Goal: Answer question/provide support: Share knowledge or assist other users

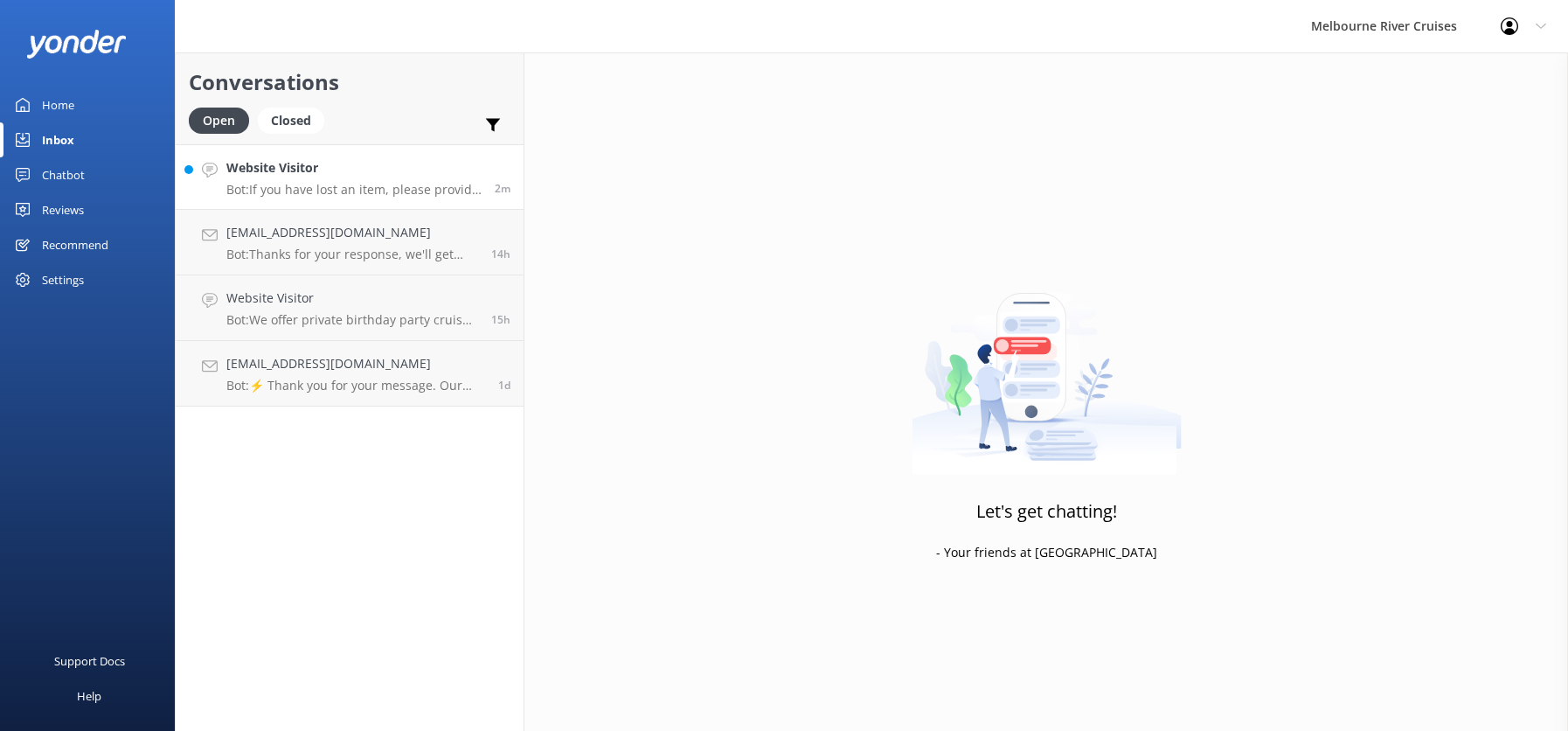
click at [305, 179] on div "Website Visitor Bot: If you have lost an item, please provide your full name, c…" at bounding box center [354, 177] width 256 height 37
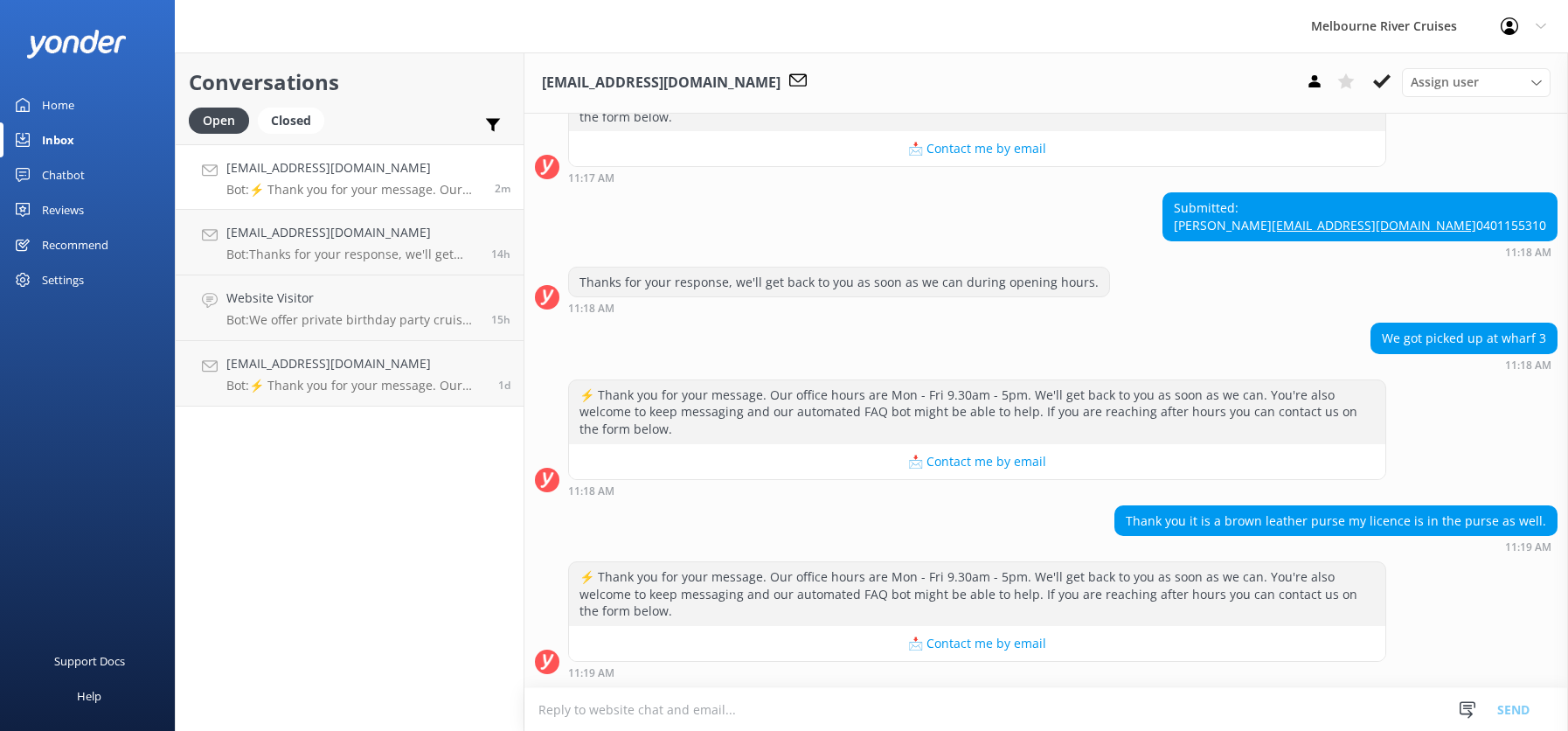
scroll to position [728, 0]
drag, startPoint x: 1122, startPoint y: 519, endPoint x: 1541, endPoint y: 530, distance: 419.1
click at [1541, 530] on div "Thank you it is a brown leather purse my licence is in the purse as well." at bounding box center [1336, 521] width 441 height 30
copy div "Thank you it is a brown leather purse my licence is in the purse as well."
click at [1218, 256] on div "Submitted: [PERSON_NAME] [EMAIL_ADDRESS][DOMAIN_NAME] 0401155310 11:18 AM" at bounding box center [1046, 224] width 1043 height 65
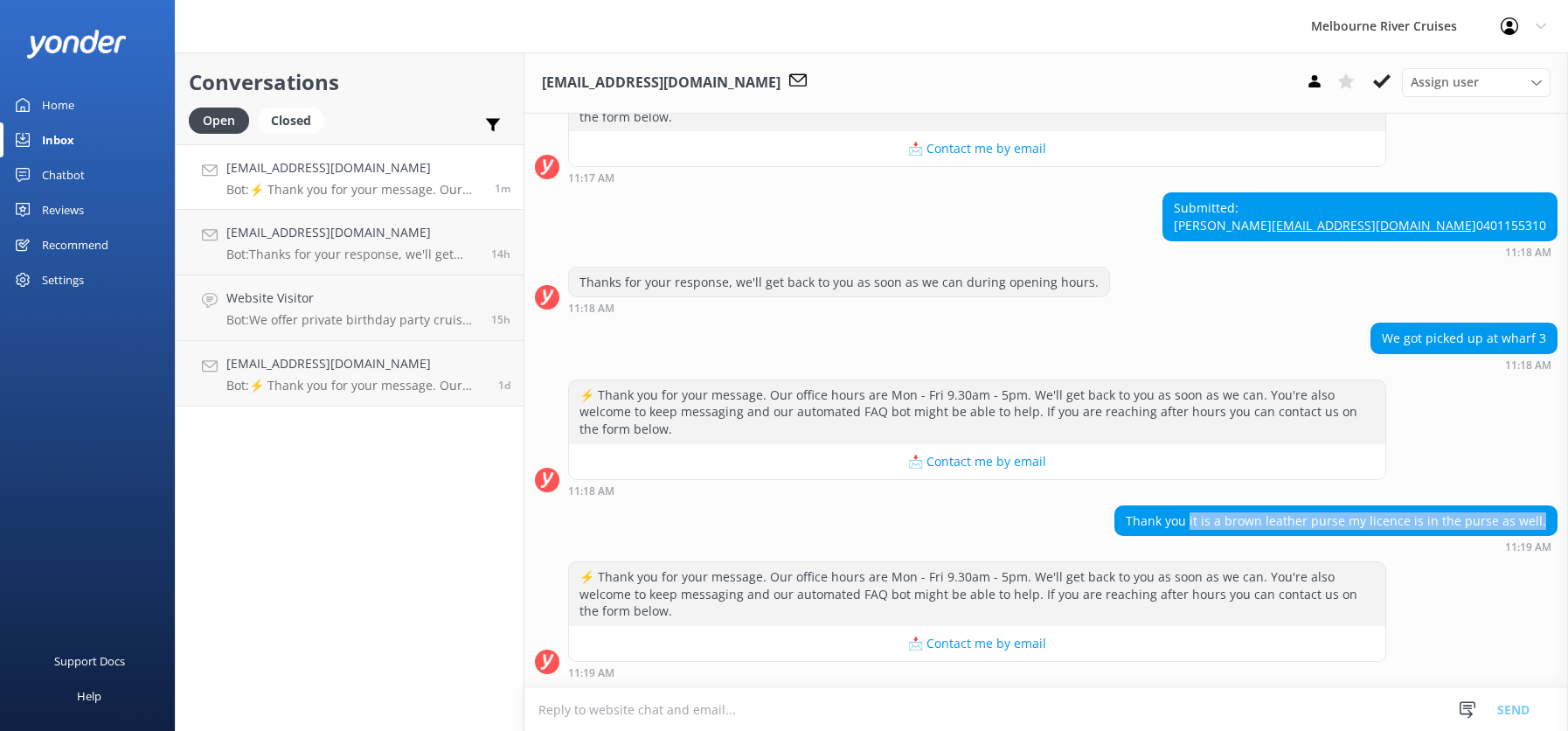
drag, startPoint x: 1193, startPoint y: 520, endPoint x: 1551, endPoint y: 506, distance: 358.3
click at [1551, 506] on div "Thank you it is a brown leather purse my licence is in the purse as well. 11:19…" at bounding box center [1046, 529] width 1043 height 48
copy div "it is a brown leather purse my licence is in the purse as well."
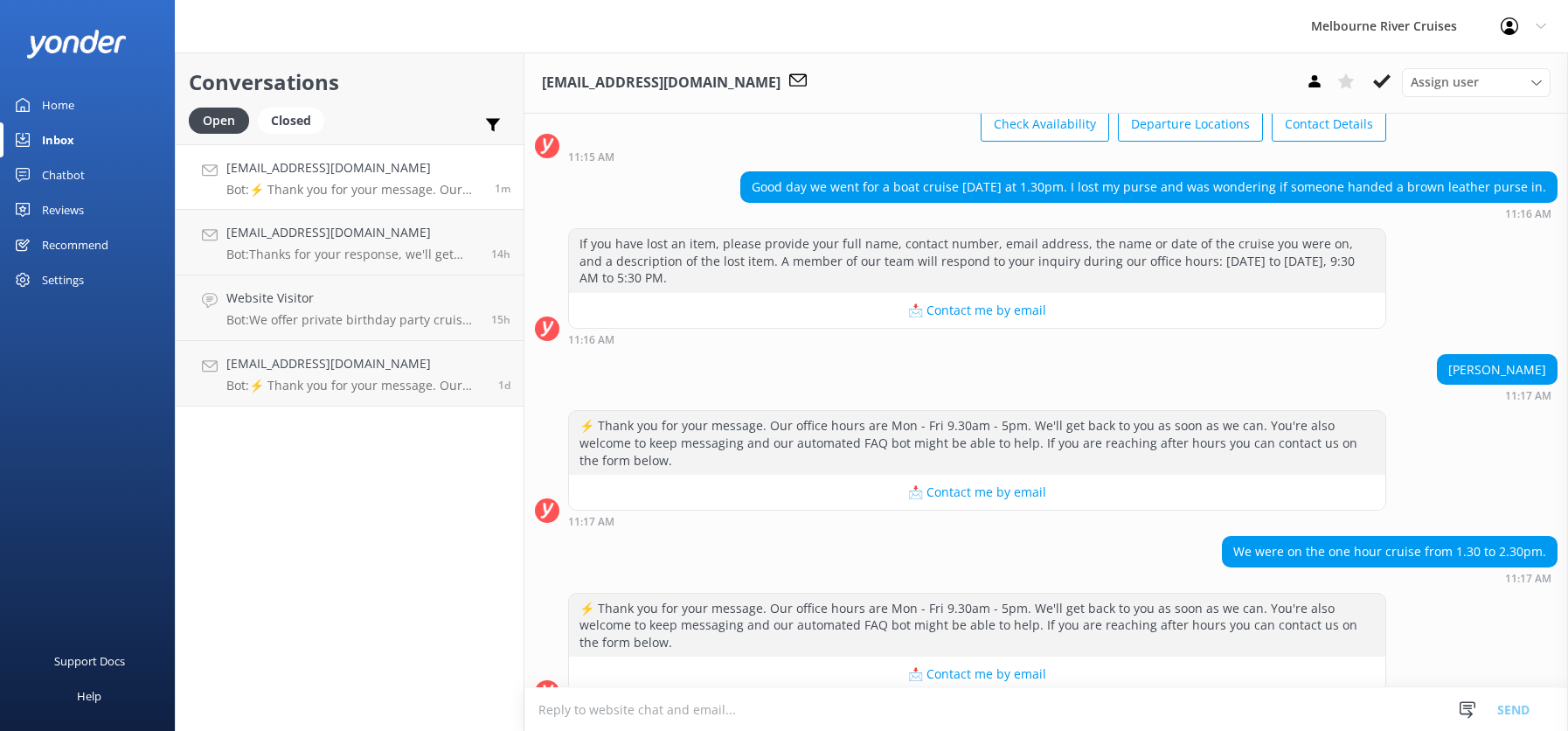
scroll to position [116, 0]
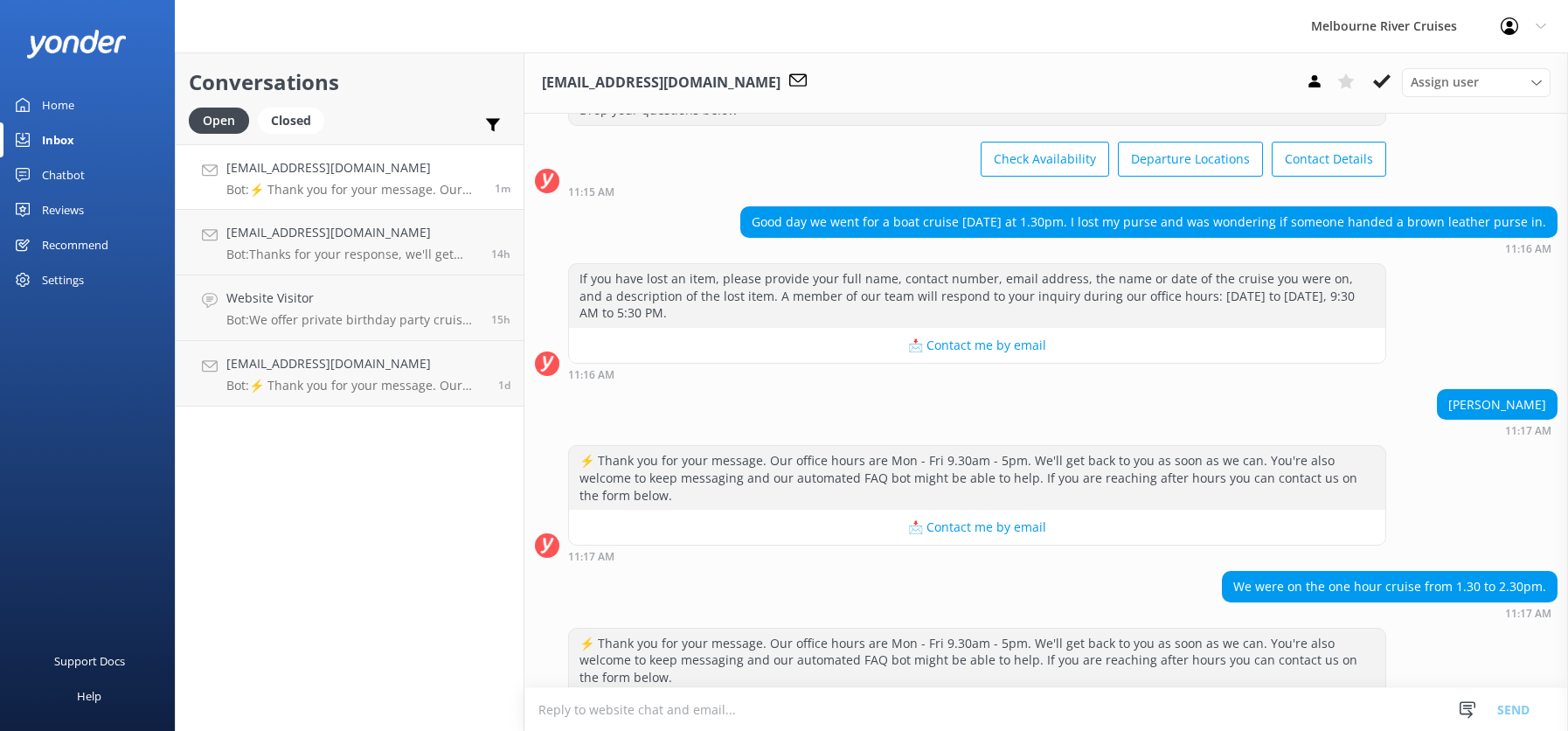
drag, startPoint x: 743, startPoint y: 218, endPoint x: 790, endPoint y: 248, distance: 55.8
click at [790, 237] on div "Good day we went for a boat cruise [DATE] at 1.30pm. I lost my purse and was wo…" at bounding box center [1148, 222] width 816 height 30
copy div "Good day we went for a boat cruise [DATE] at 1.30pm. I lost my purse and was wo…"
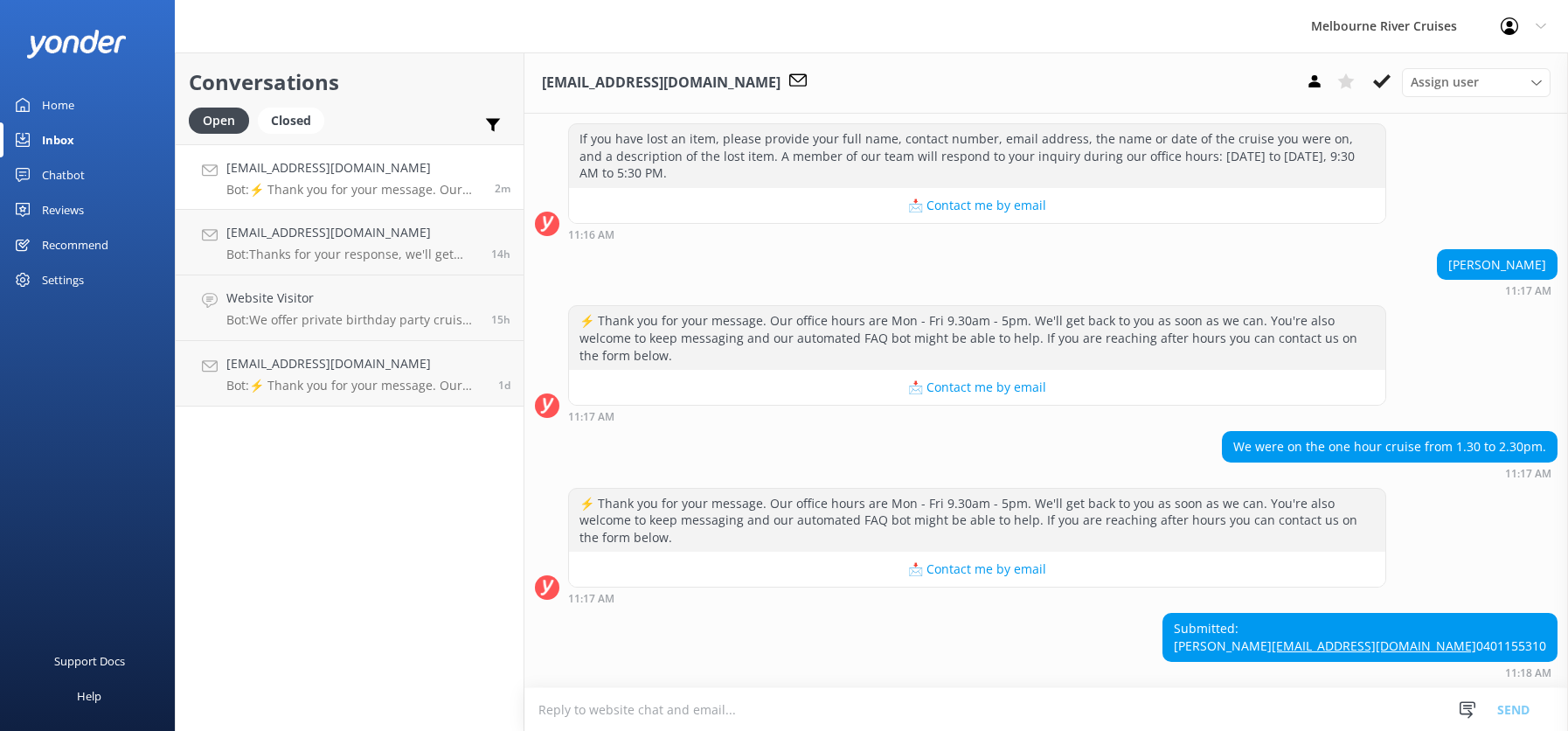
scroll to position [291, 0]
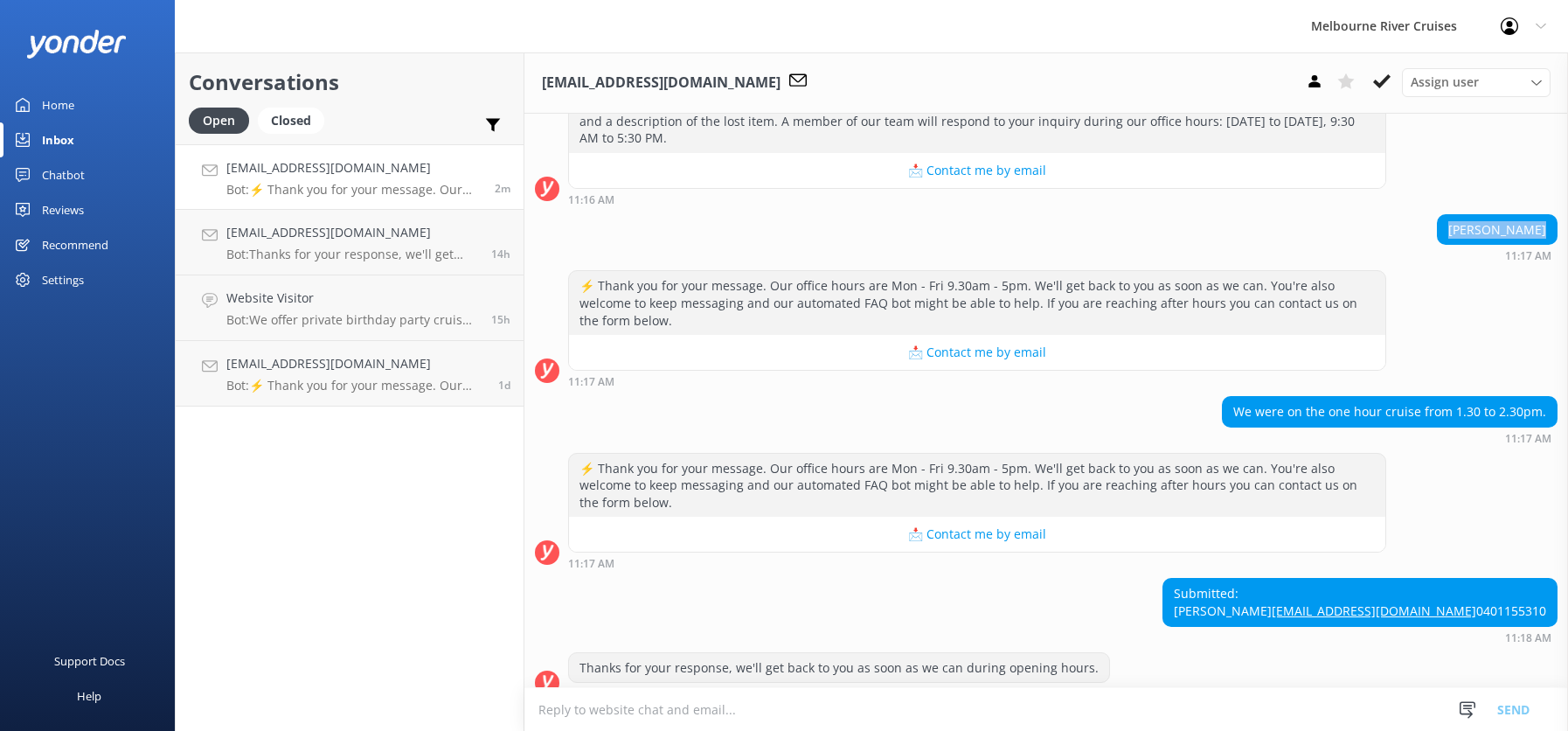
drag, startPoint x: 1446, startPoint y: 244, endPoint x: 1546, endPoint y: 241, distance: 100.0
click at [1546, 241] on div "[PERSON_NAME] 11:17 AM" at bounding box center [1046, 238] width 1043 height 48
copy div "[PERSON_NAME]"
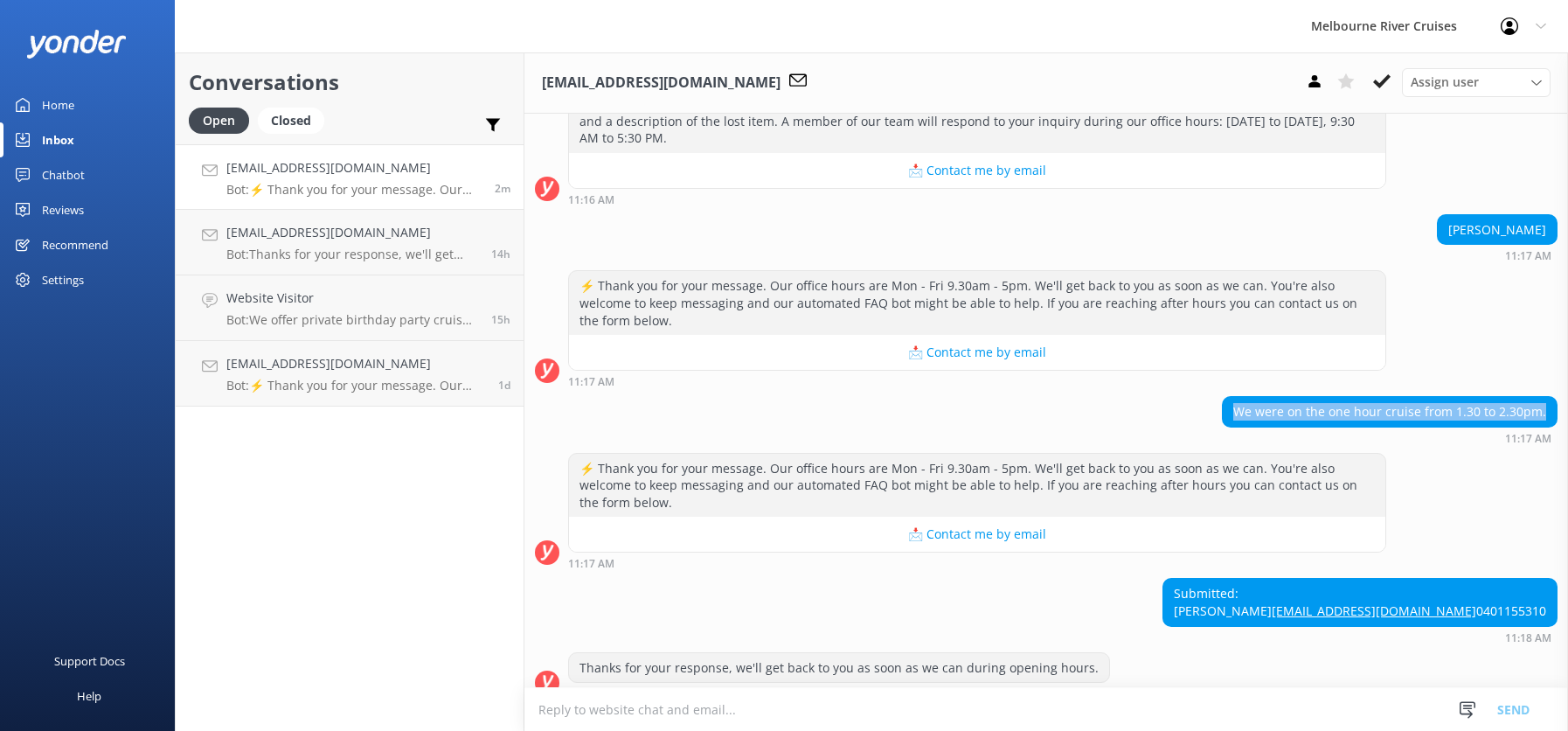
drag, startPoint x: 1226, startPoint y: 424, endPoint x: 1546, endPoint y: 422, distance: 320.0
click at [1546, 422] on div "We were on the one hour cruise from 1.30 to 2.30pm. 11:17 AM" at bounding box center [1046, 420] width 1043 height 48
copy div "We were on the one hour cruise from 1.30 to 2.30pm."
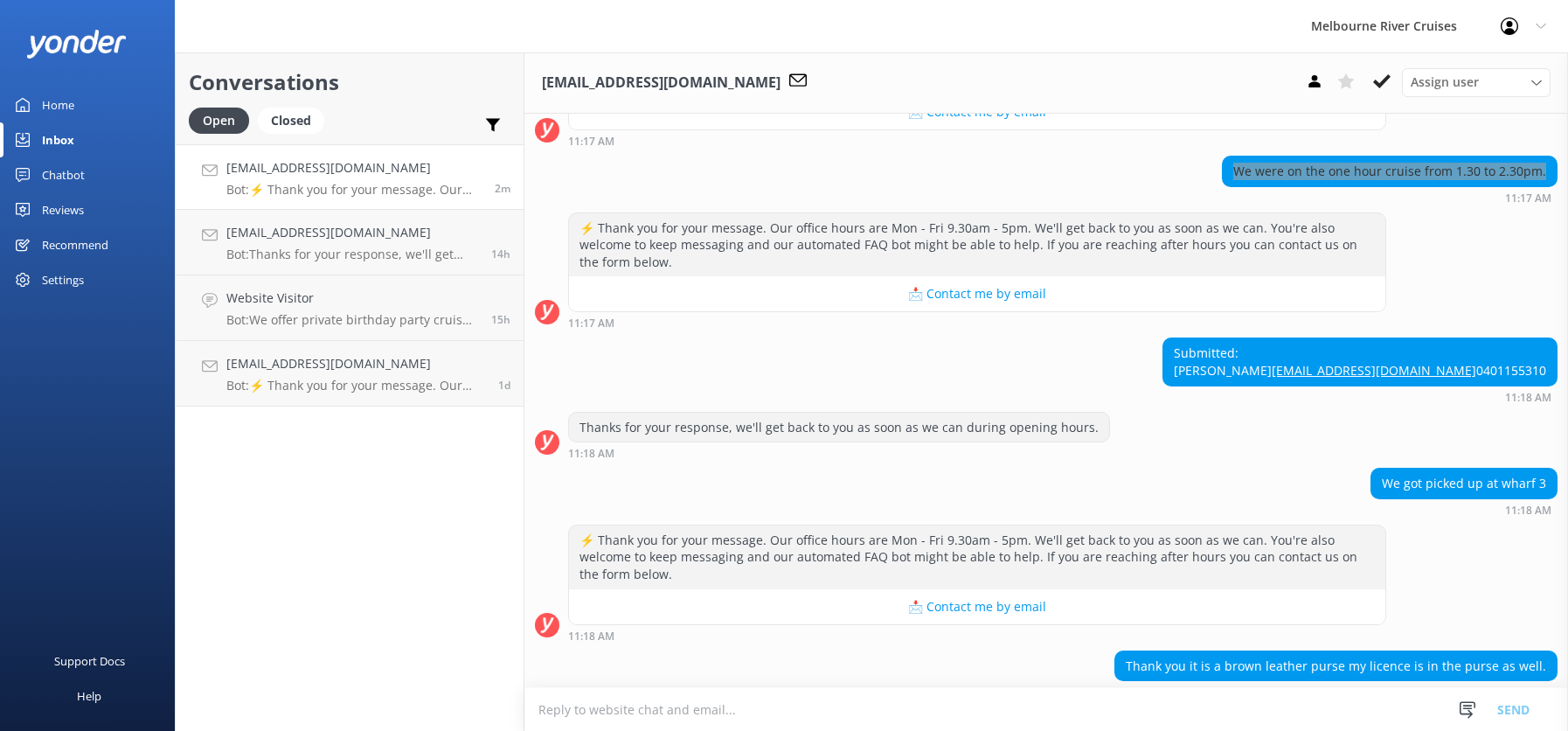
scroll to position [554, 0]
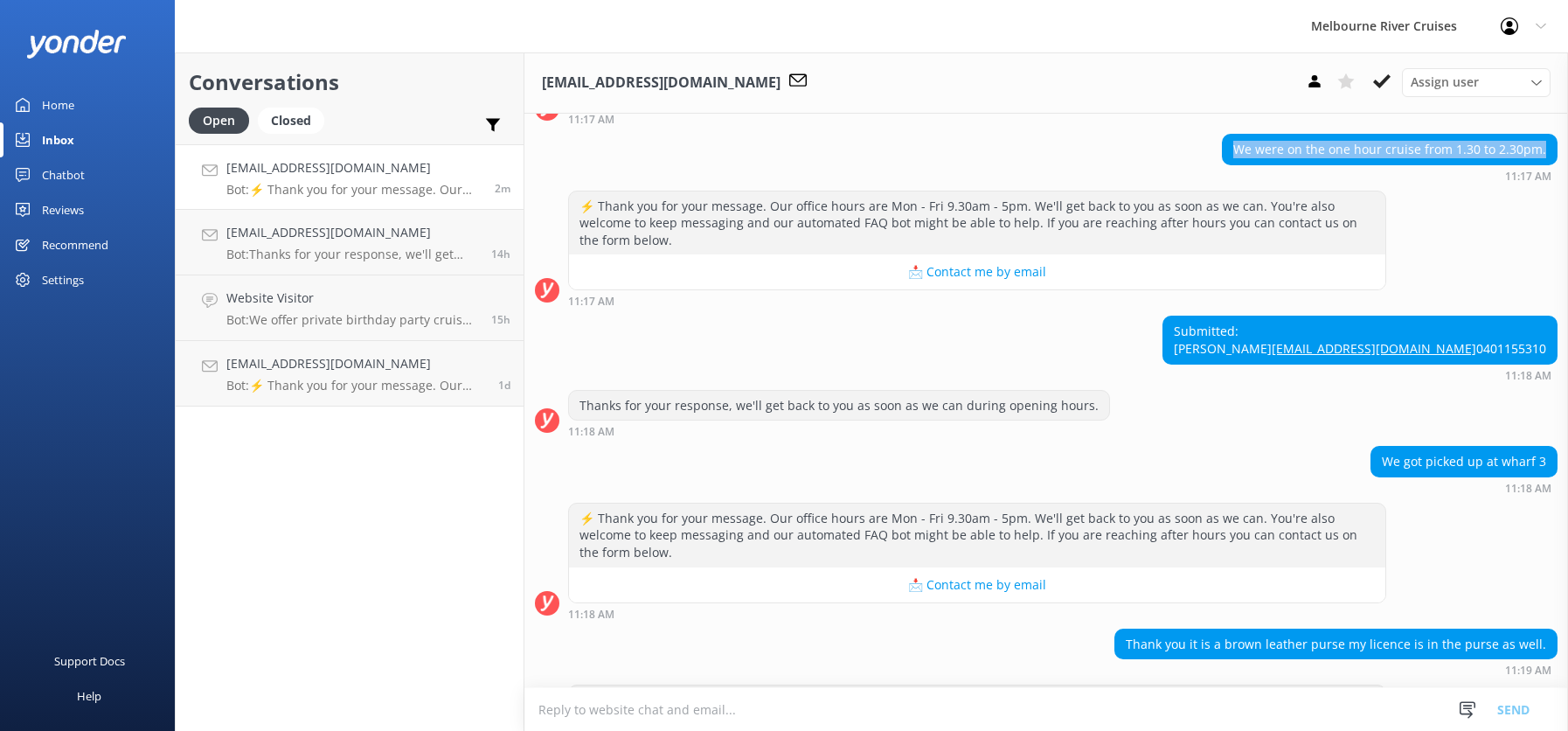
drag, startPoint x: 1382, startPoint y: 344, endPoint x: 1513, endPoint y: 395, distance: 140.6
click at [1513, 363] on div "Submitted: [PERSON_NAME] [EMAIL_ADDRESS][DOMAIN_NAME] 0401155310" at bounding box center [1360, 339] width 393 height 46
copy div "Submitted: [PERSON_NAME] [EMAIL_ADDRESS][DOMAIN_NAME] 0401155310"
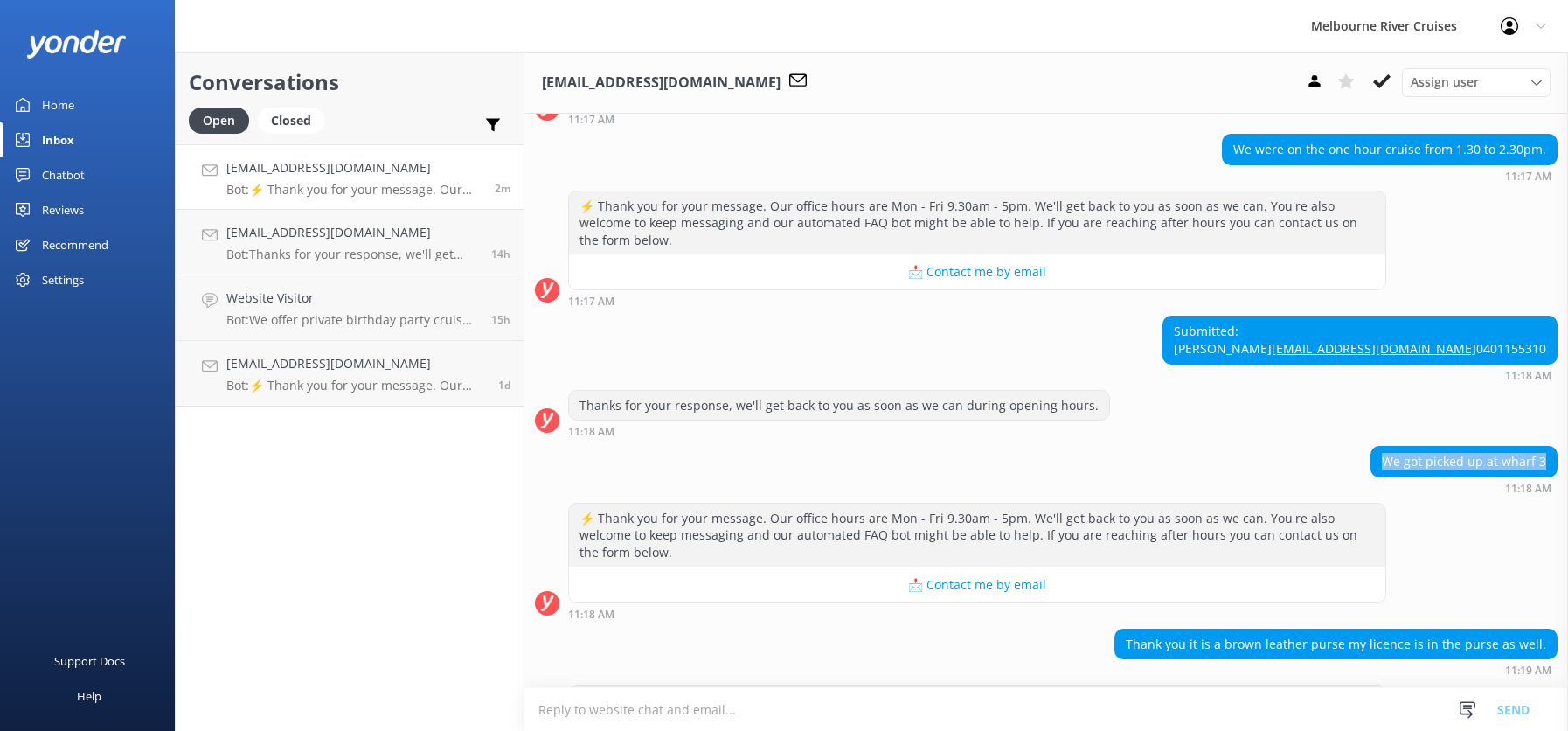
drag, startPoint x: 1368, startPoint y: 512, endPoint x: 1551, endPoint y: 509, distance: 183.0
click at [1551, 494] on div "We got picked up at wharf 3 11:18 AM" at bounding box center [1046, 470] width 1043 height 48
copy div "We got picked up at wharf 3"
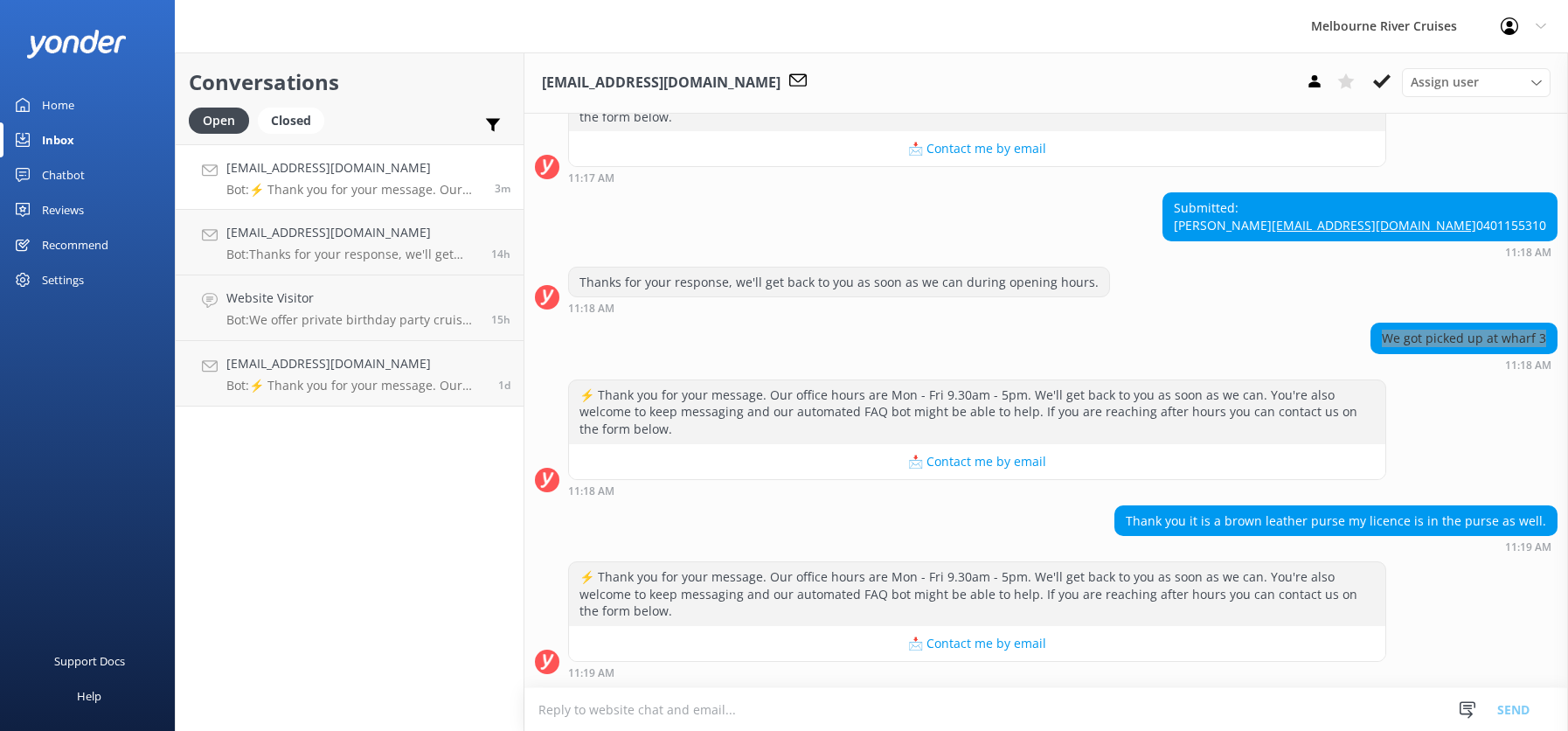
scroll to position [767, 0]
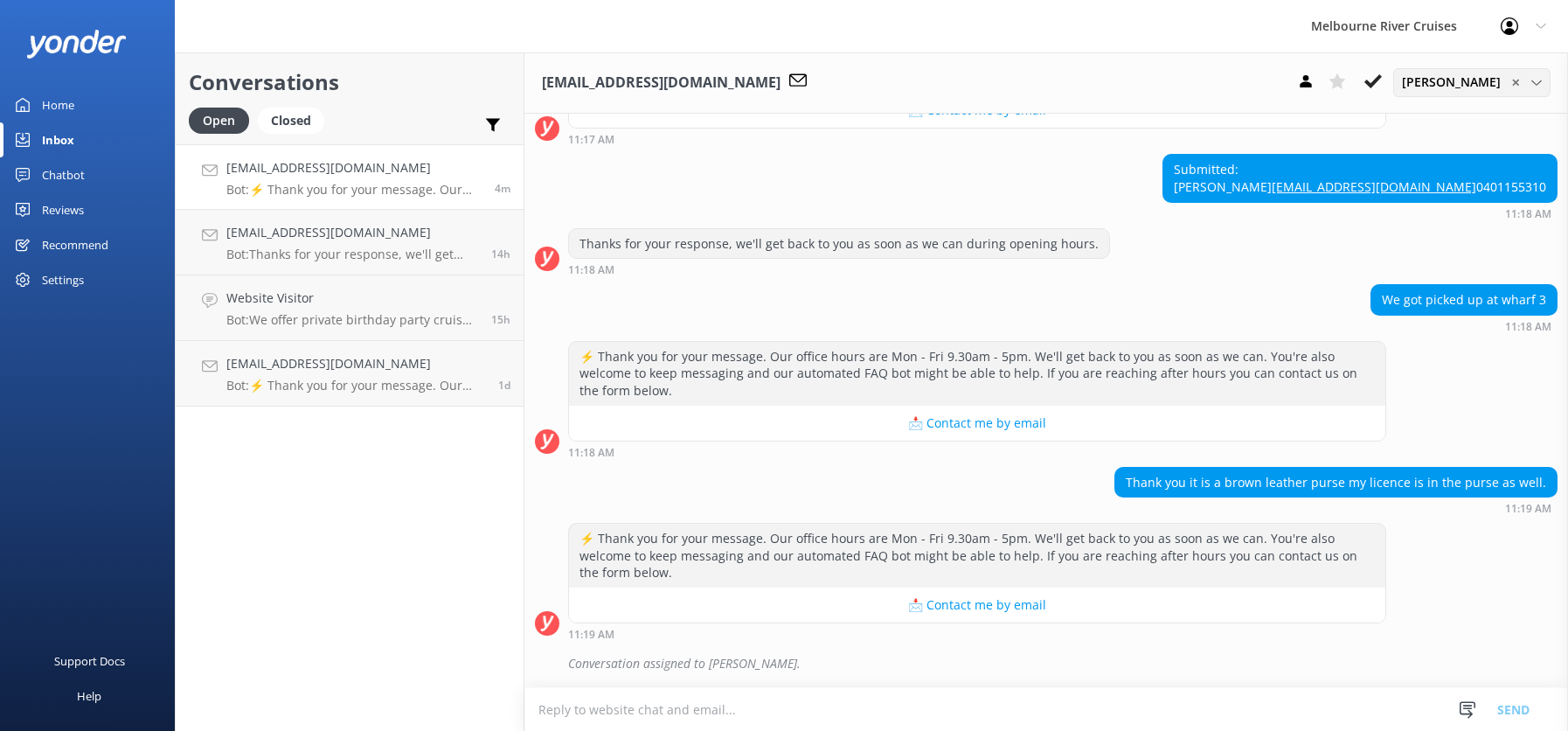
click at [1512, 81] on span "✕" at bounding box center [1516, 82] width 8 height 17
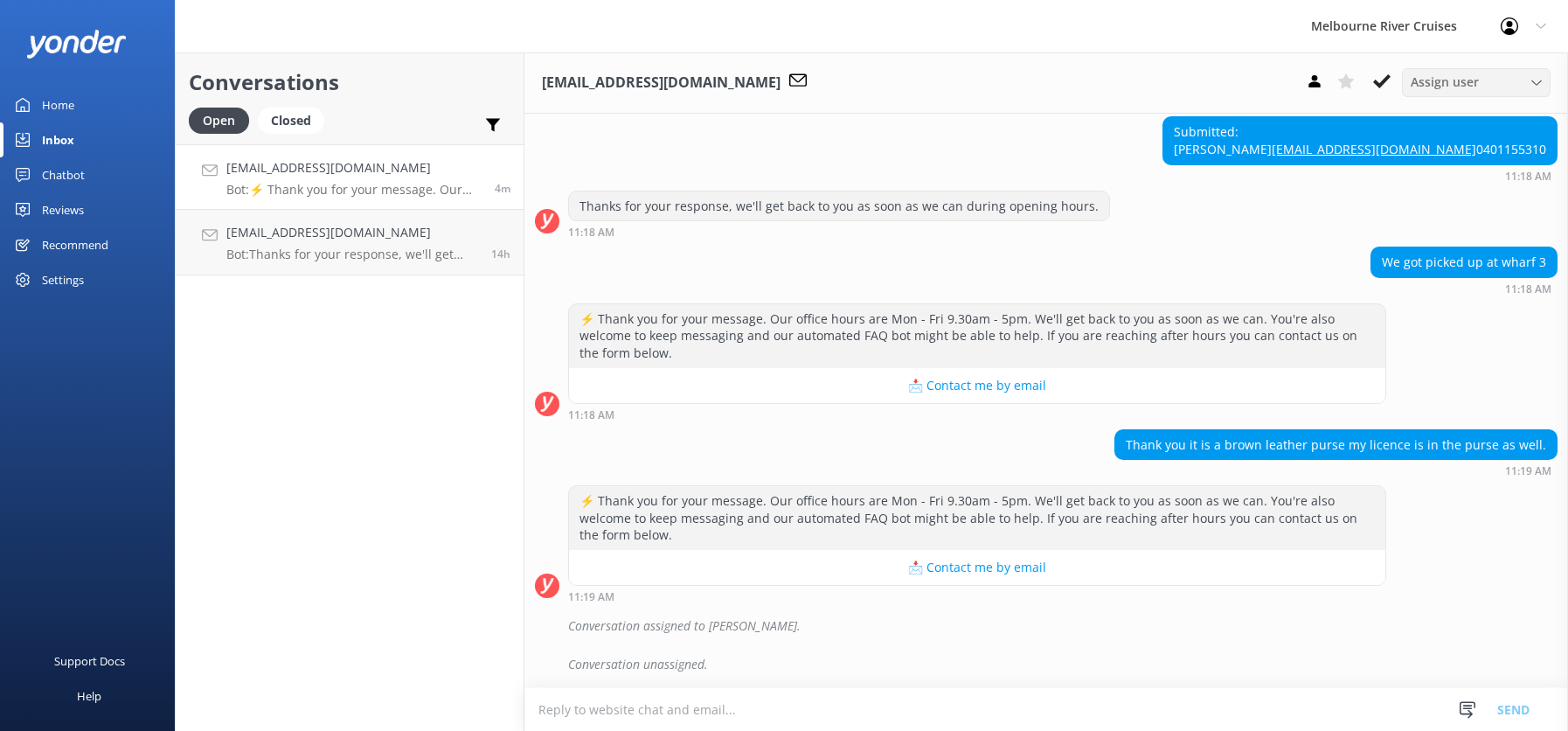
click at [1538, 81] on icon at bounding box center [1536, 82] width 10 height 10
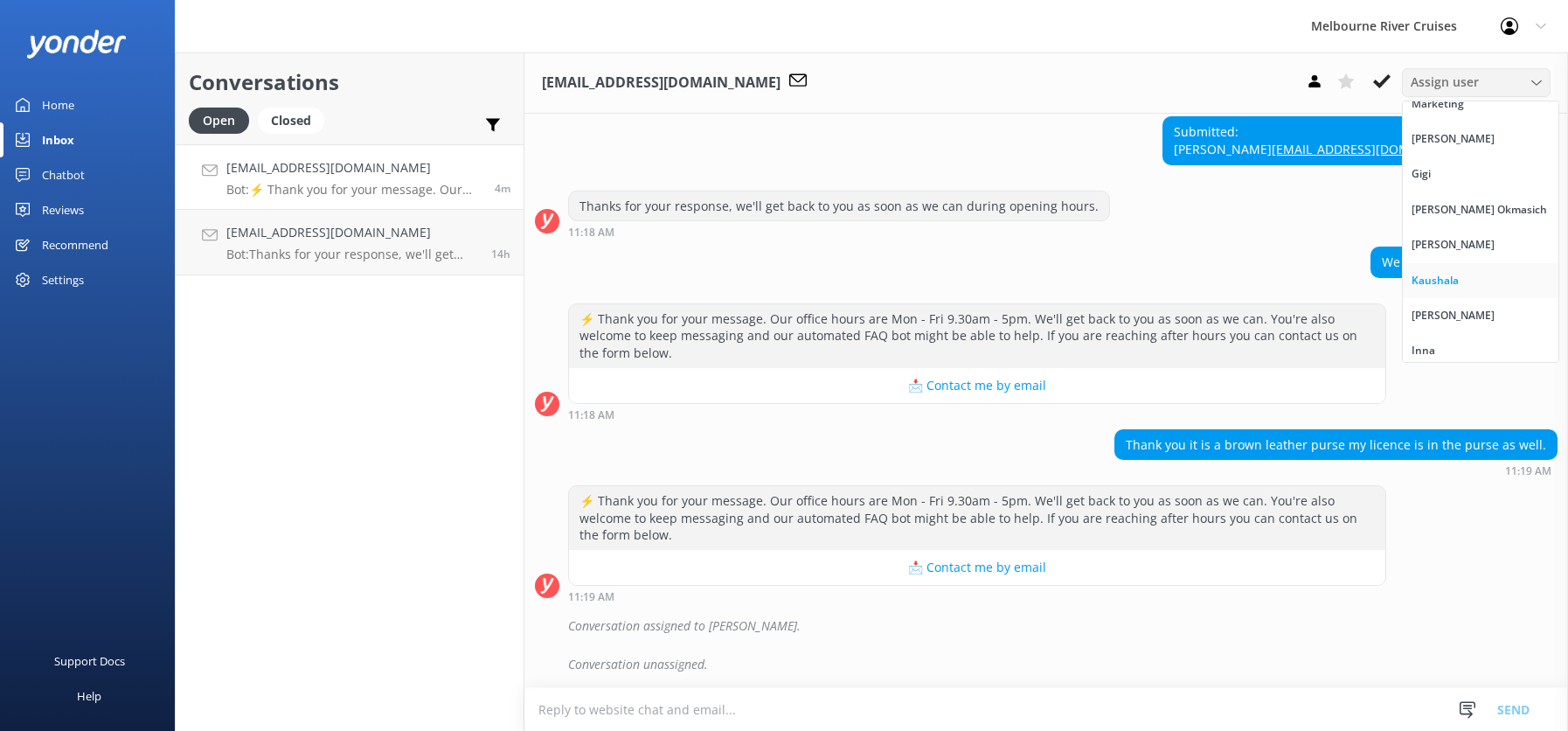
scroll to position [22, 0]
click at [1436, 345] on link "Inna" at bounding box center [1481, 343] width 155 height 35
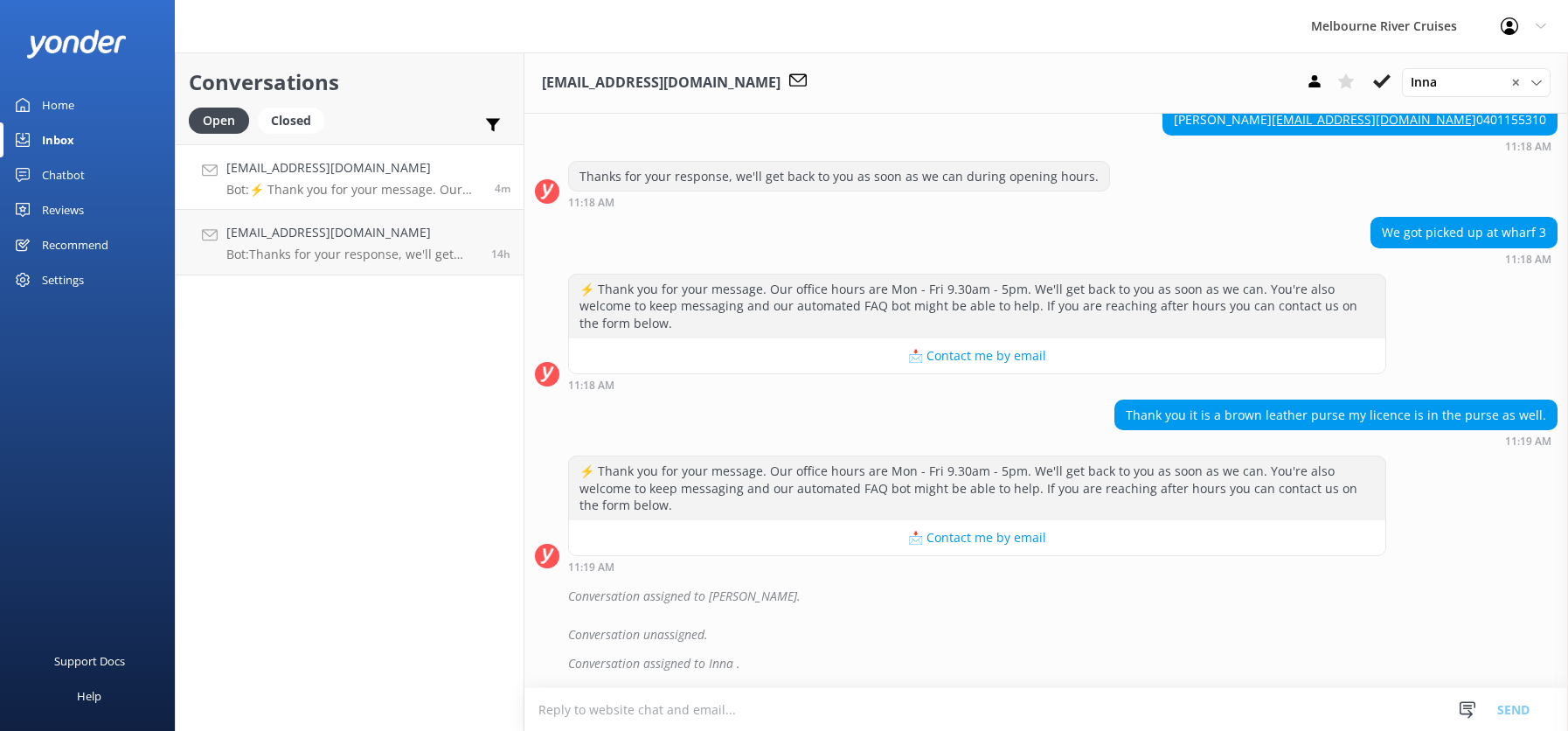
scroll to position [834, 0]
click at [1382, 78] on icon at bounding box center [1382, 81] width 18 height 18
